Goal: Task Accomplishment & Management: Manage account settings

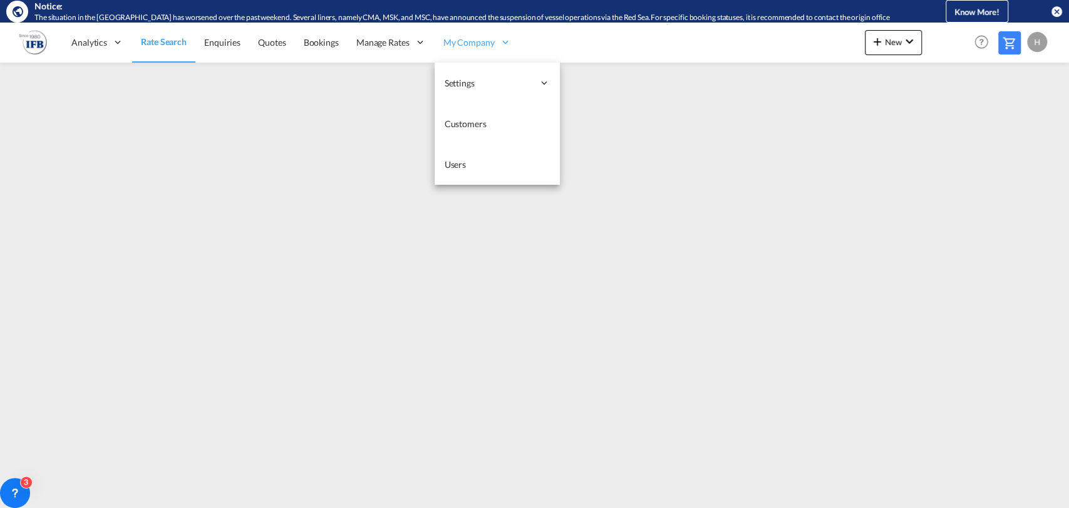
click at [460, 43] on span "My Company" at bounding box center [468, 42] width 51 height 13
click at [463, 156] on link "Users" at bounding box center [497, 164] width 125 height 41
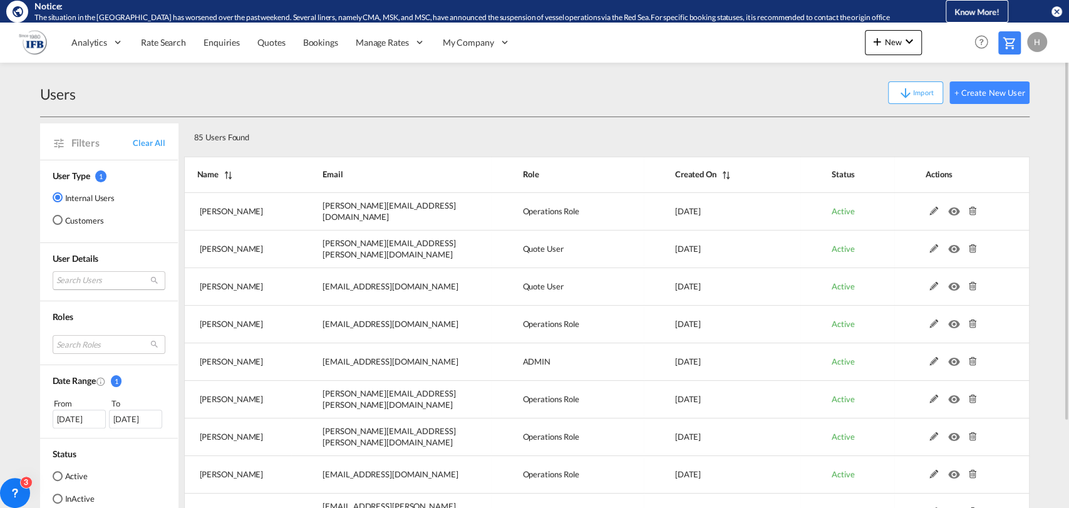
click at [80, 282] on md-select "Search Users [PERSON_NAME] [PERSON_NAME][EMAIL_ADDRESS][DOMAIN_NAME] [PERSON_NA…" at bounding box center [109, 280] width 113 height 19
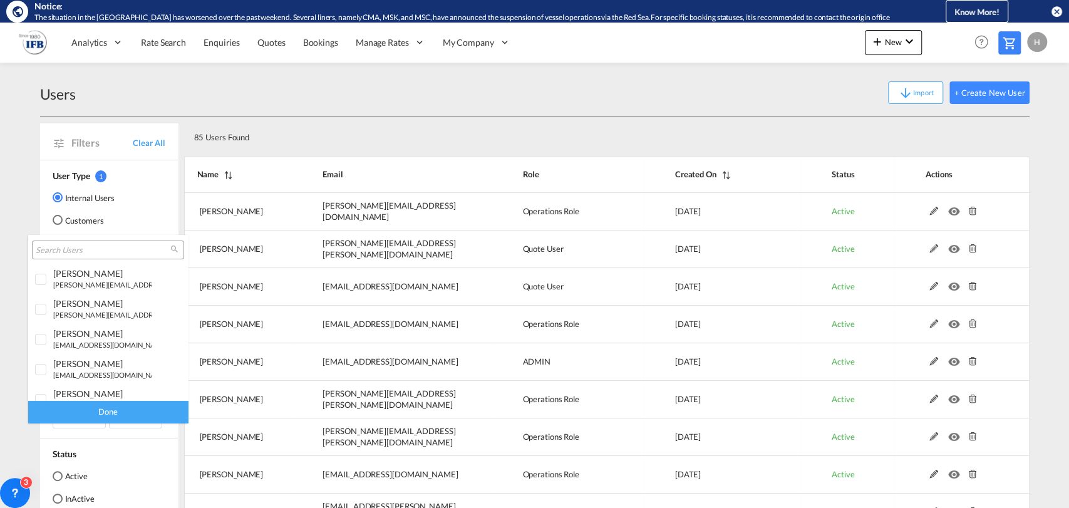
click at [50, 254] on input "search" at bounding box center [103, 250] width 135 height 11
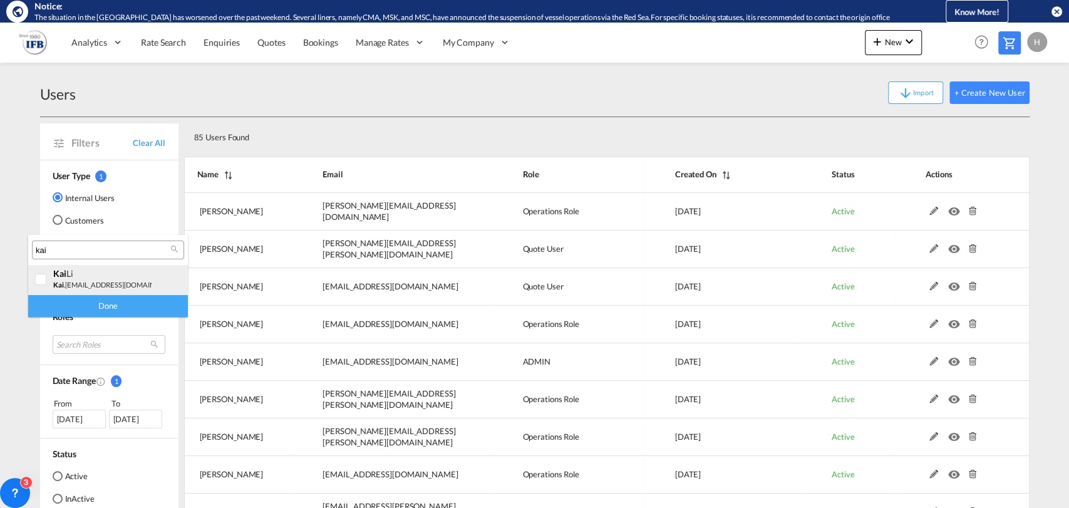
type input "kai"
click at [93, 278] on div "[PERSON_NAME] .[EMAIL_ADDRESS][DOMAIN_NAME]" at bounding box center [102, 278] width 98 height 21
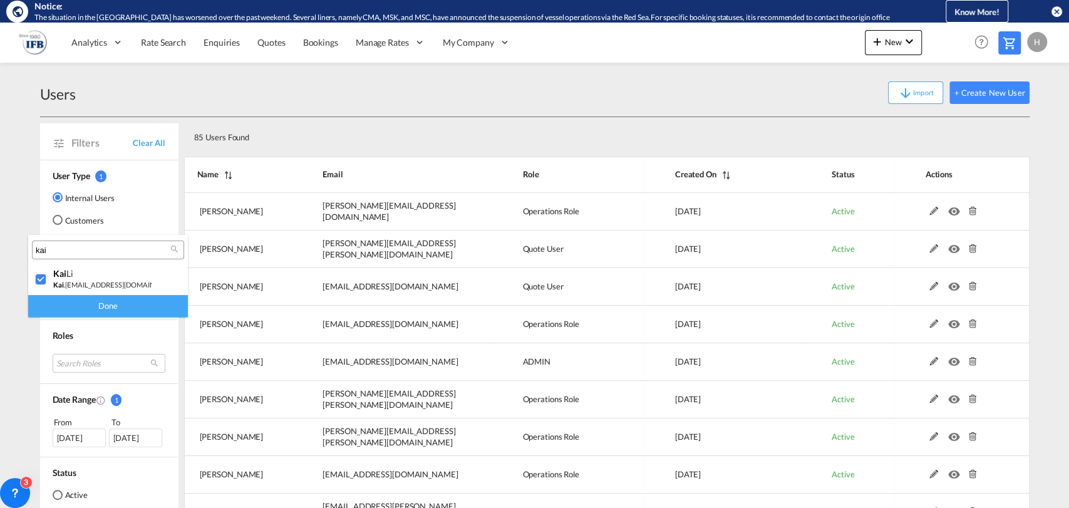
click at [101, 305] on div "Done" at bounding box center [108, 306] width 160 height 22
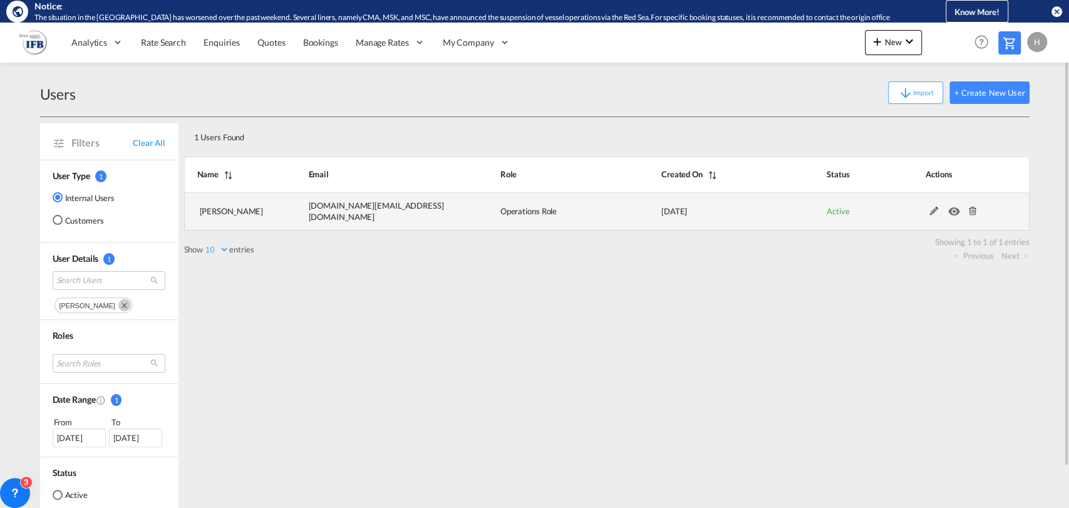
click at [932, 211] on md-icon at bounding box center [933, 211] width 16 height 9
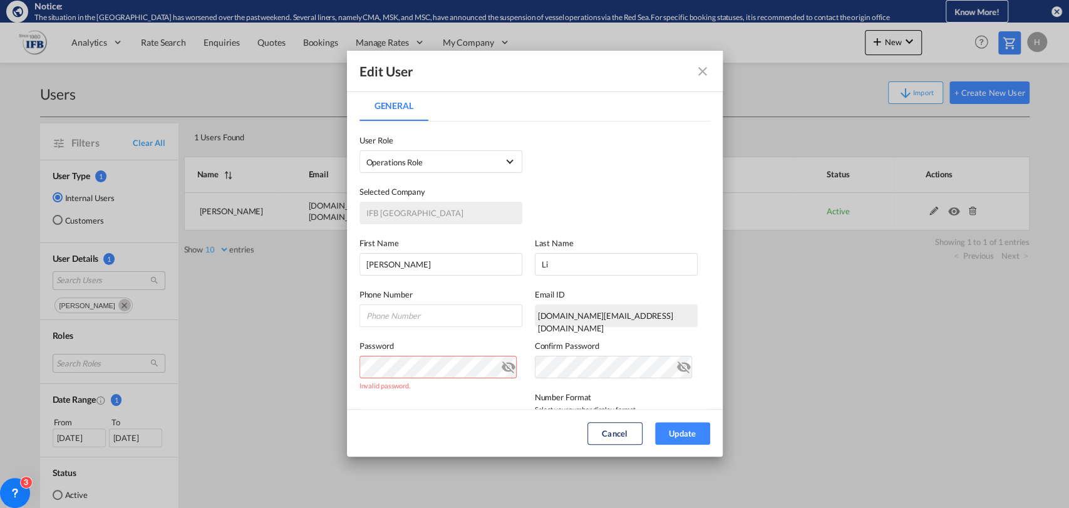
click at [505, 364] on md-icon "icon-eye-off" at bounding box center [508, 364] width 15 height 15
click at [242, 367] on div "Edit User General General User Type Internal Internal Customer User Role Operat…" at bounding box center [534, 253] width 1069 height 507
click at [674, 433] on button "Update" at bounding box center [682, 433] width 55 height 23
